Goal: Transaction & Acquisition: Purchase product/service

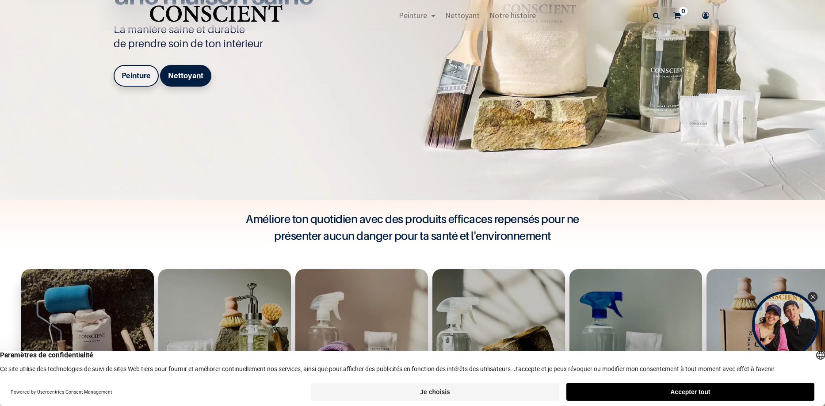
scroll to position [265, 0]
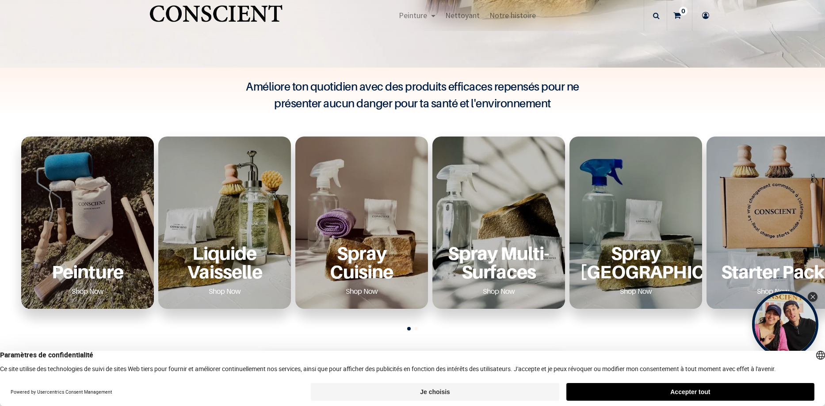
click at [109, 272] on p "Peinture" at bounding box center [87, 272] width 111 height 18
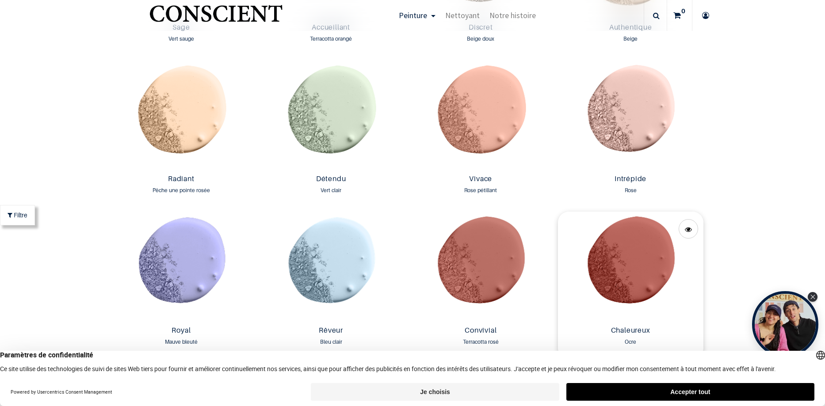
scroll to position [973, 0]
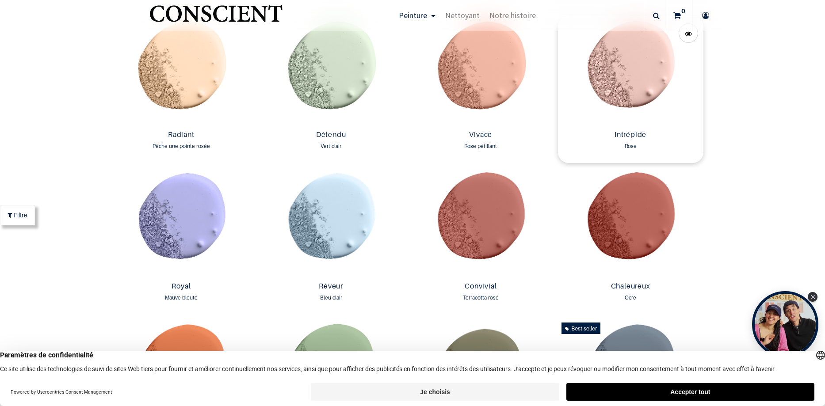
click at [632, 99] on img at bounding box center [630, 71] width 145 height 111
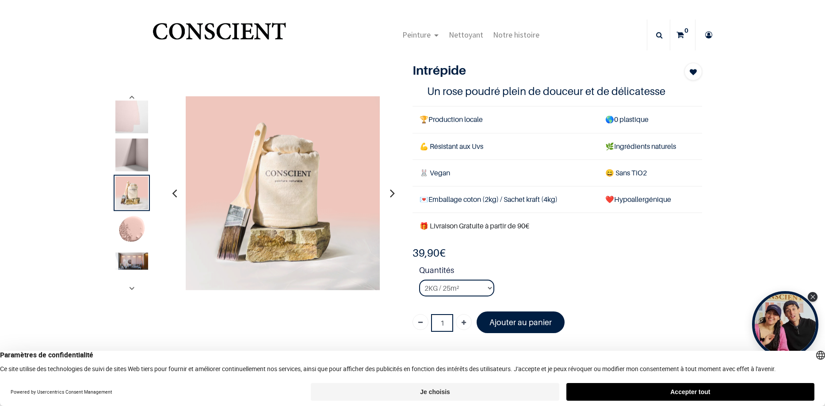
click at [125, 264] on img at bounding box center [131, 261] width 33 height 17
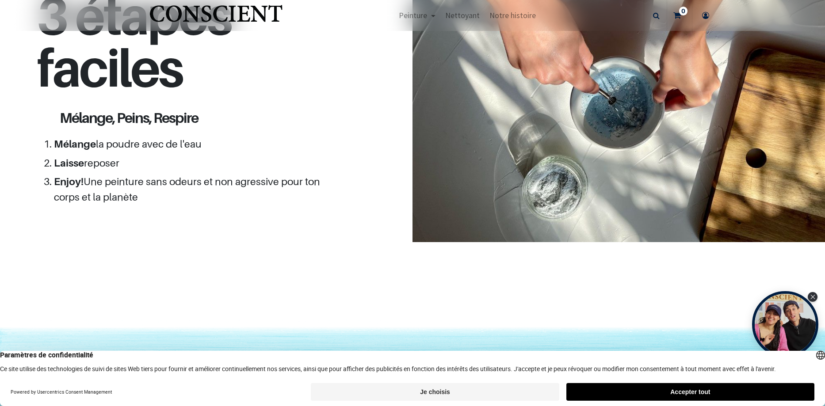
scroll to position [663, 0]
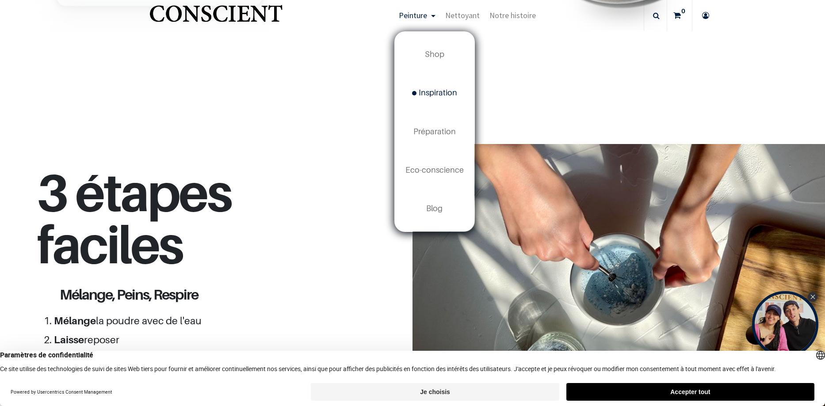
click at [436, 96] on span "Inspiration" at bounding box center [434, 92] width 45 height 9
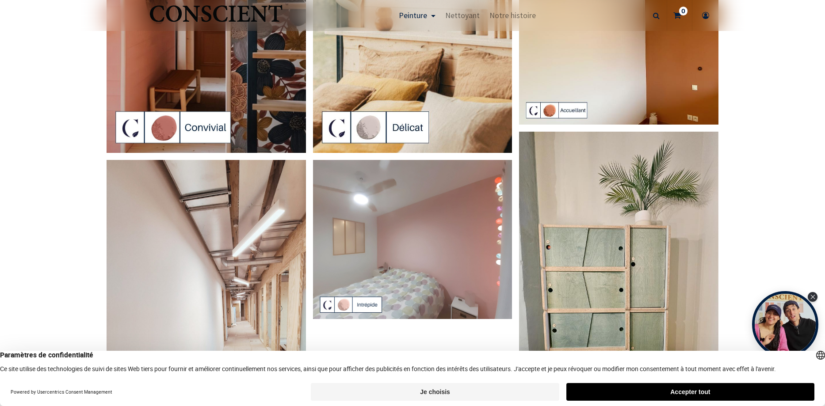
scroll to position [2034, 0]
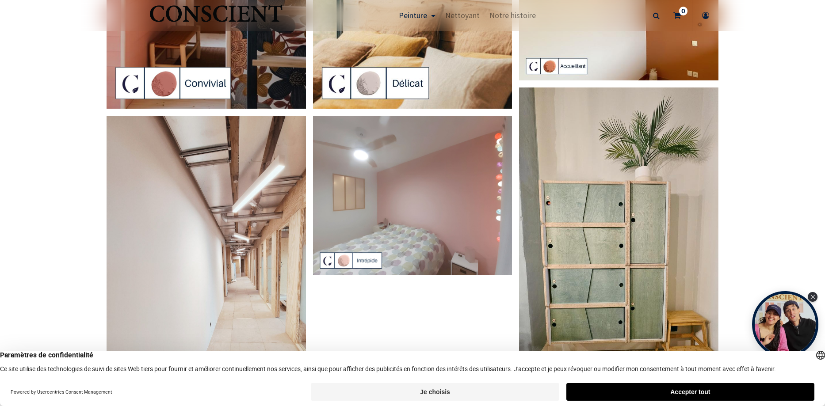
click at [413, 219] on img at bounding box center [412, 196] width 199 height 160
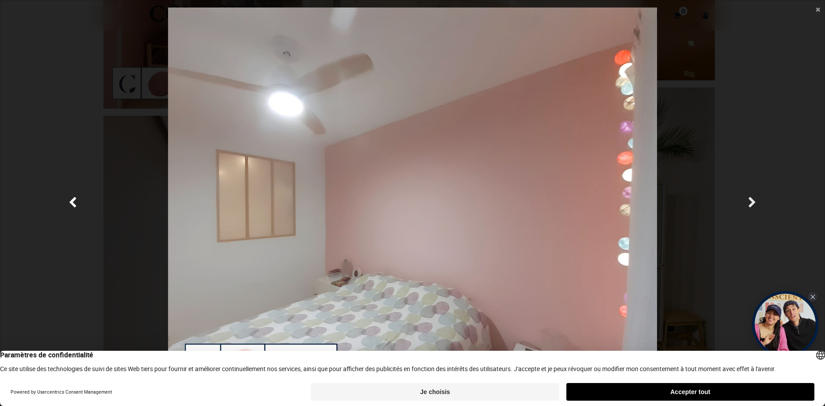
click at [748, 200] on span "Suivante" at bounding box center [752, 203] width 8 height 17
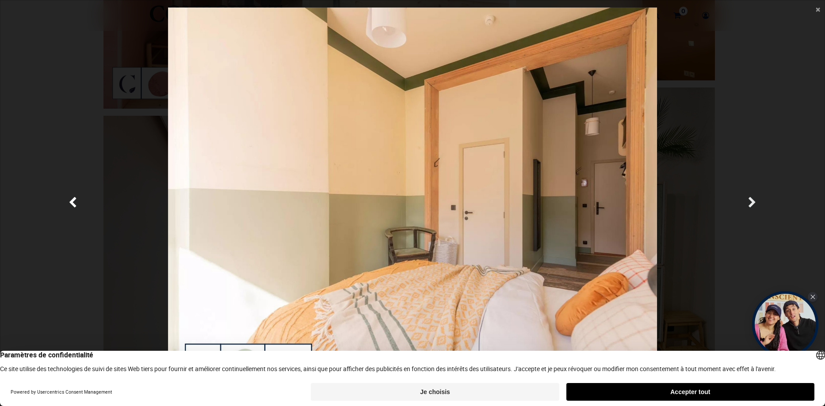
click at [748, 200] on span "Suivante" at bounding box center [752, 203] width 8 height 17
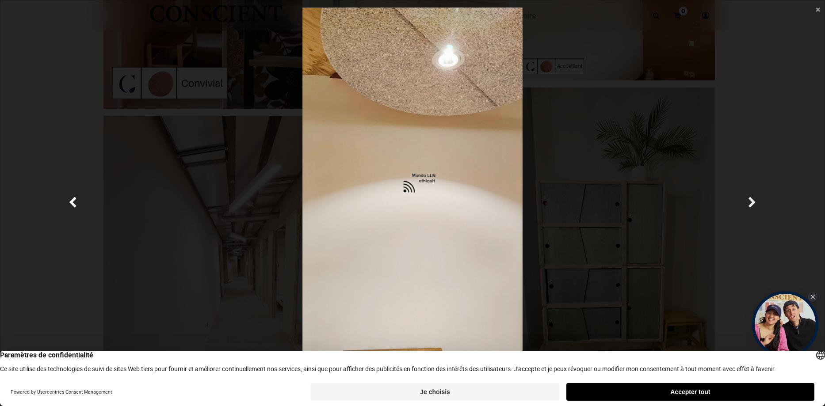
click at [748, 200] on span "Suivante" at bounding box center [752, 203] width 8 height 17
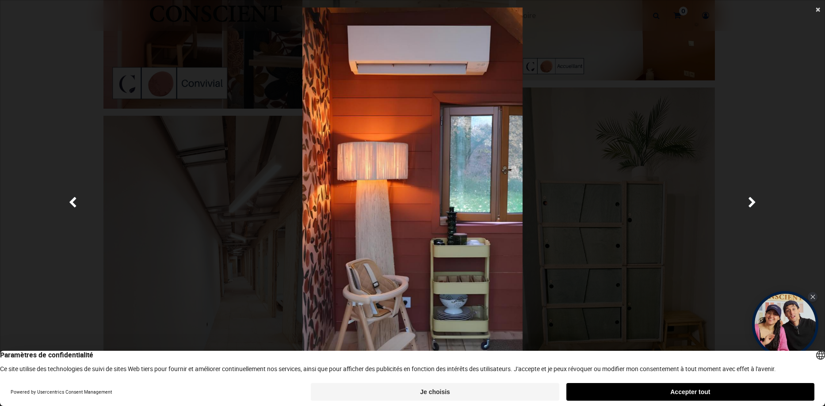
click at [819, 8] on span "×" at bounding box center [818, 9] width 4 height 12
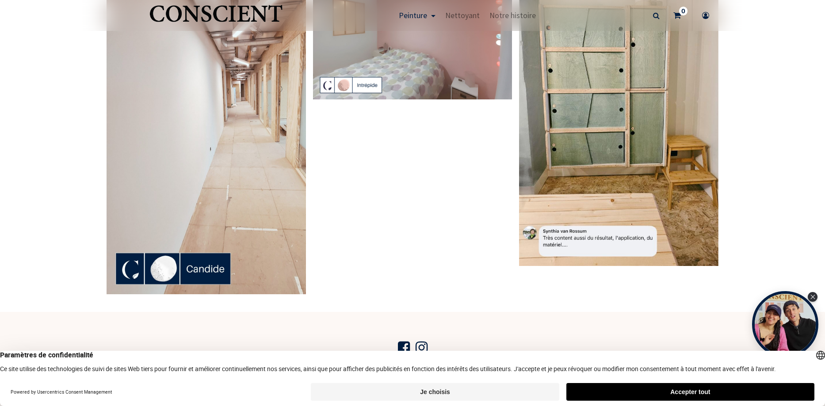
scroll to position [2388, 0]
